Goal: Information Seeking & Learning: Learn about a topic

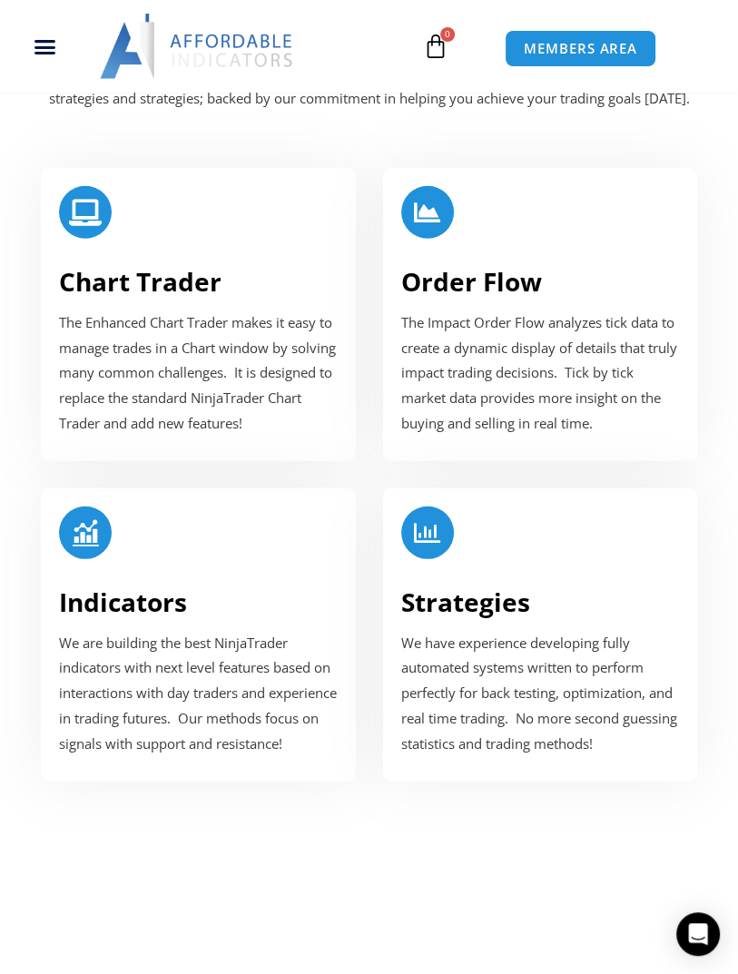
scroll to position [2620, 0]
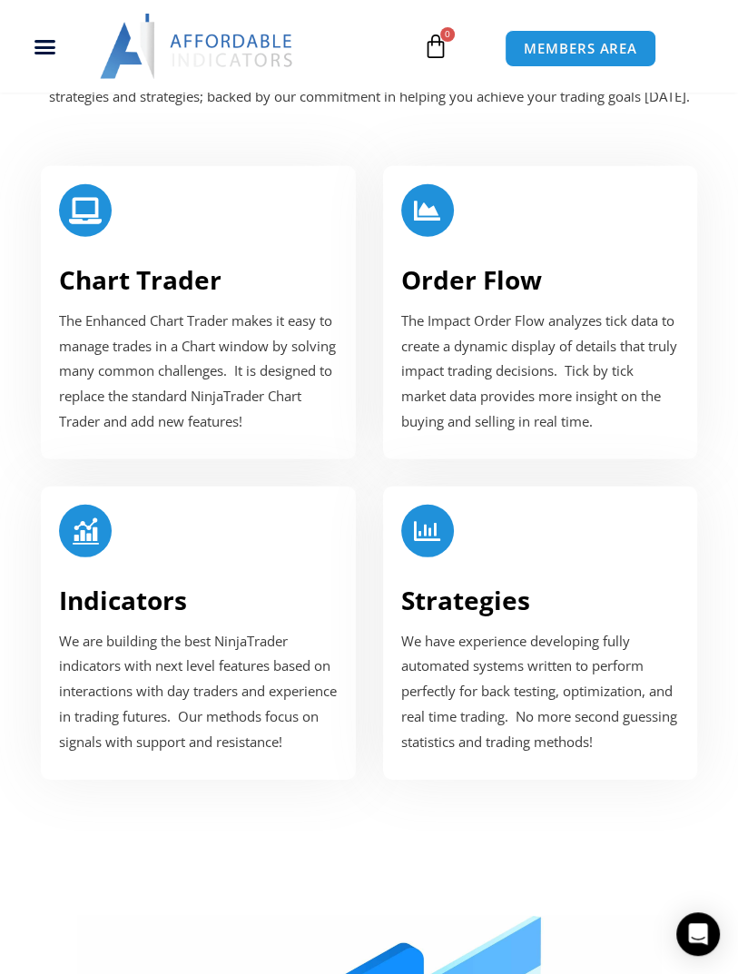
click at [601, 272] on h3 "Order Flow" at bounding box center [540, 279] width 279 height 33
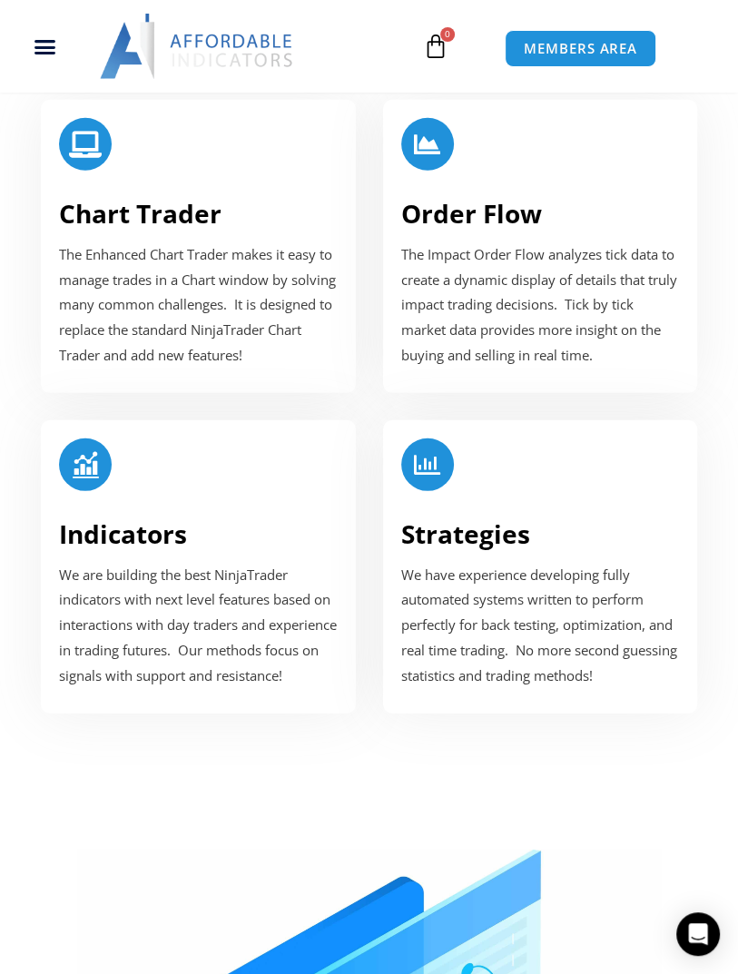
scroll to position [2708, 0]
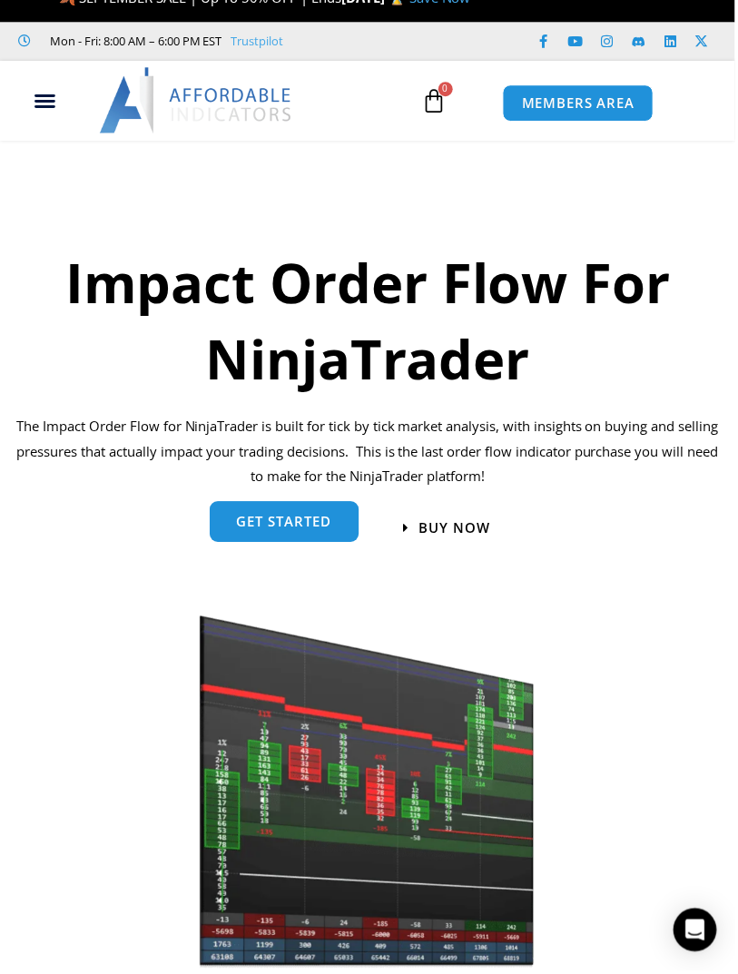
click at [265, 525] on span "get started" at bounding box center [285, 524] width 95 height 14
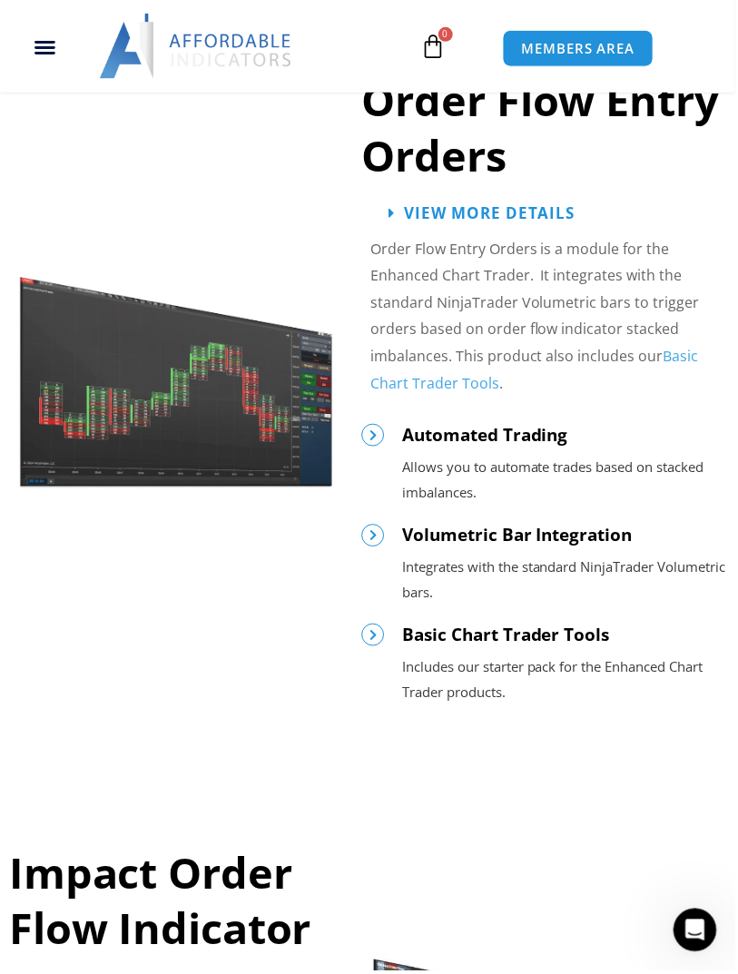
click at [367, 531] on span at bounding box center [374, 537] width 23 height 23
click at [373, 527] on span at bounding box center [374, 537] width 23 height 23
click at [382, 534] on span at bounding box center [374, 537] width 23 height 23
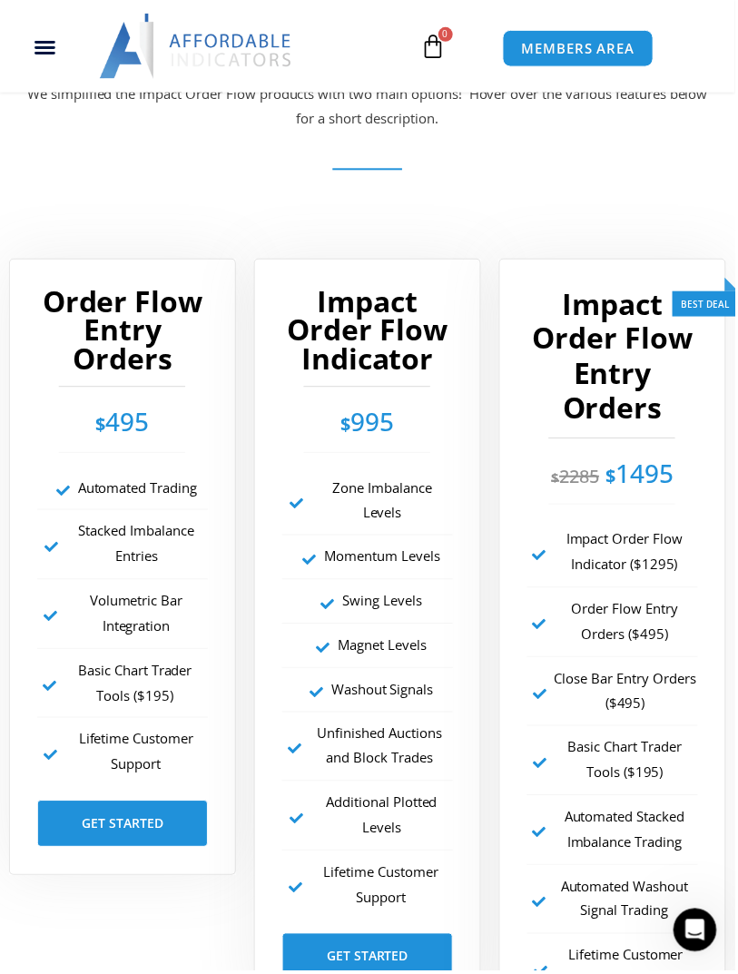
scroll to position [4438, 0]
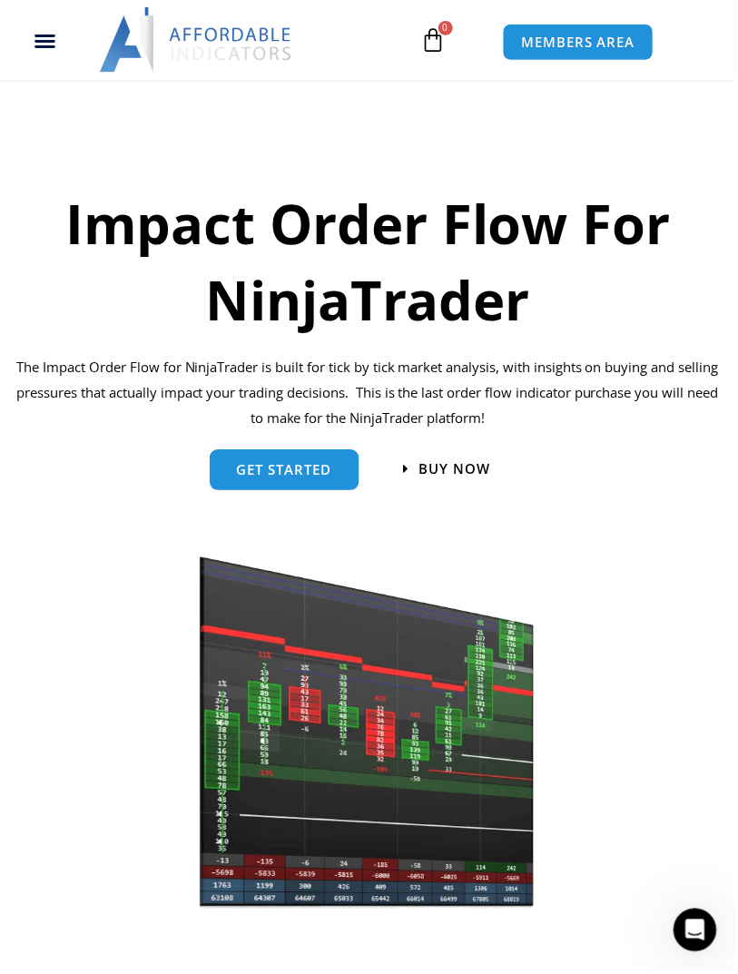
scroll to position [151, 0]
